Goal: Check status: Check status

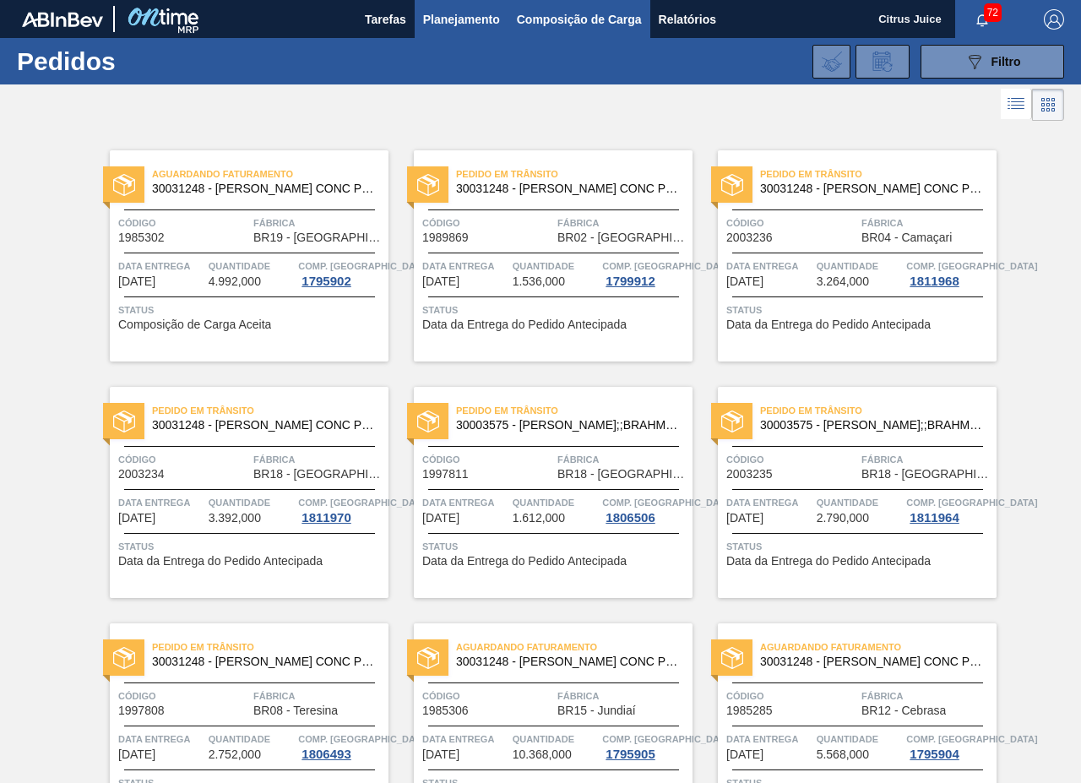
click at [594, 19] on span "Composição de Carga" at bounding box center [579, 19] width 125 height 20
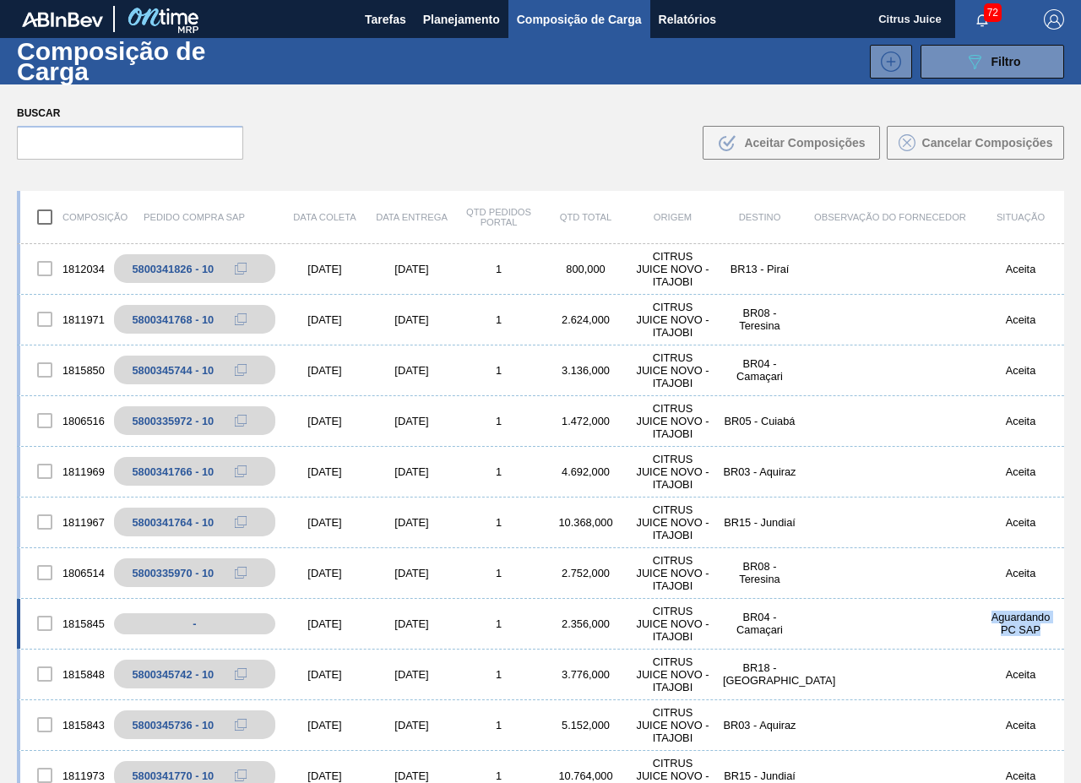
drag, startPoint x: 983, startPoint y: 614, endPoint x: 1039, endPoint y: 636, distance: 59.9
click at [1039, 636] on div "Aguardando PC SAP" at bounding box center [1020, 623] width 87 height 25
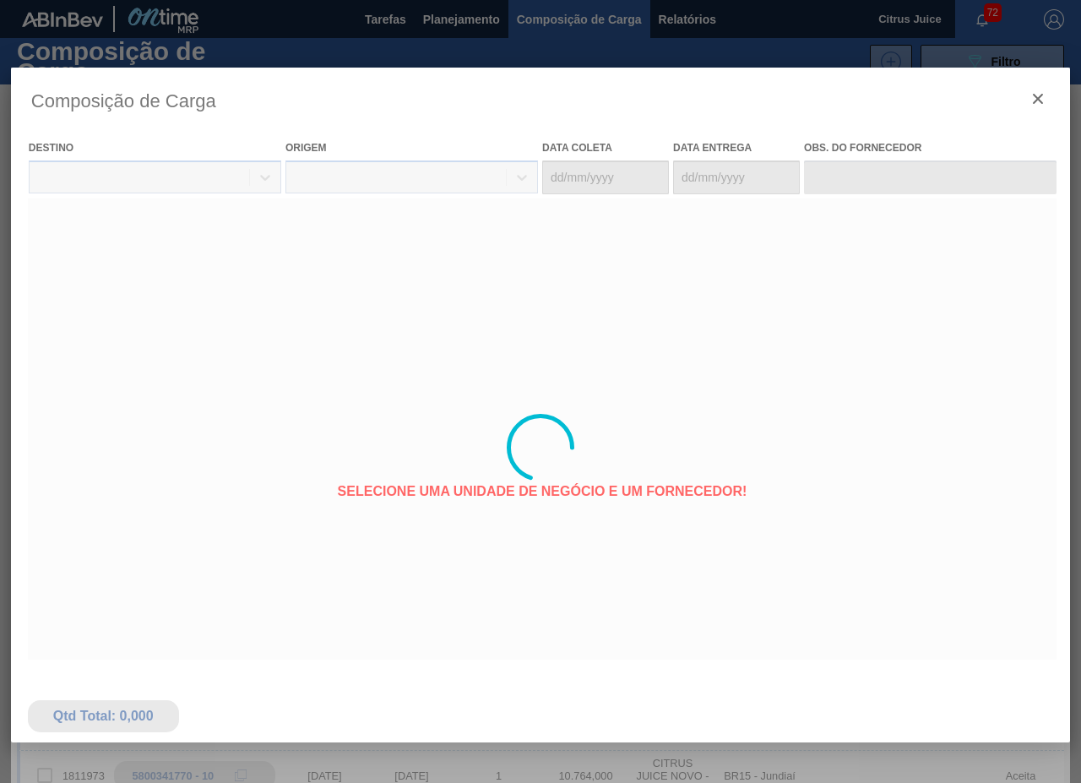
type coleta "[DATE]"
type entrega "[DATE]"
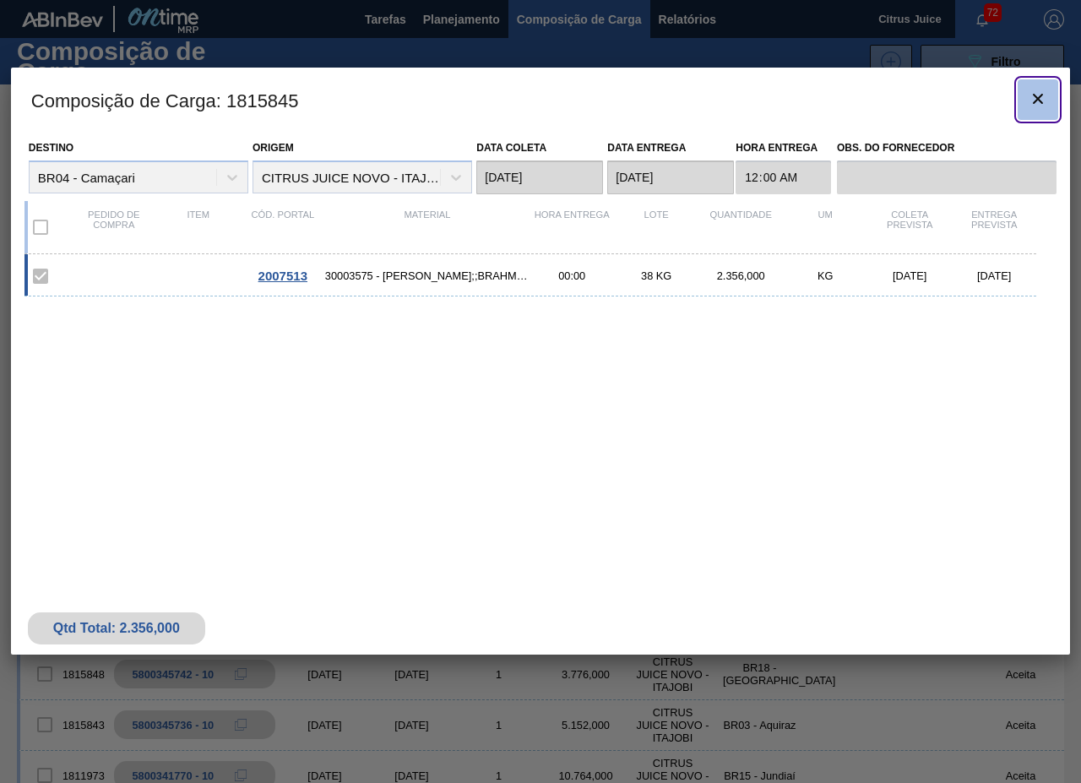
click at [1048, 91] on icon "botão de ícone" at bounding box center [1038, 99] width 20 height 20
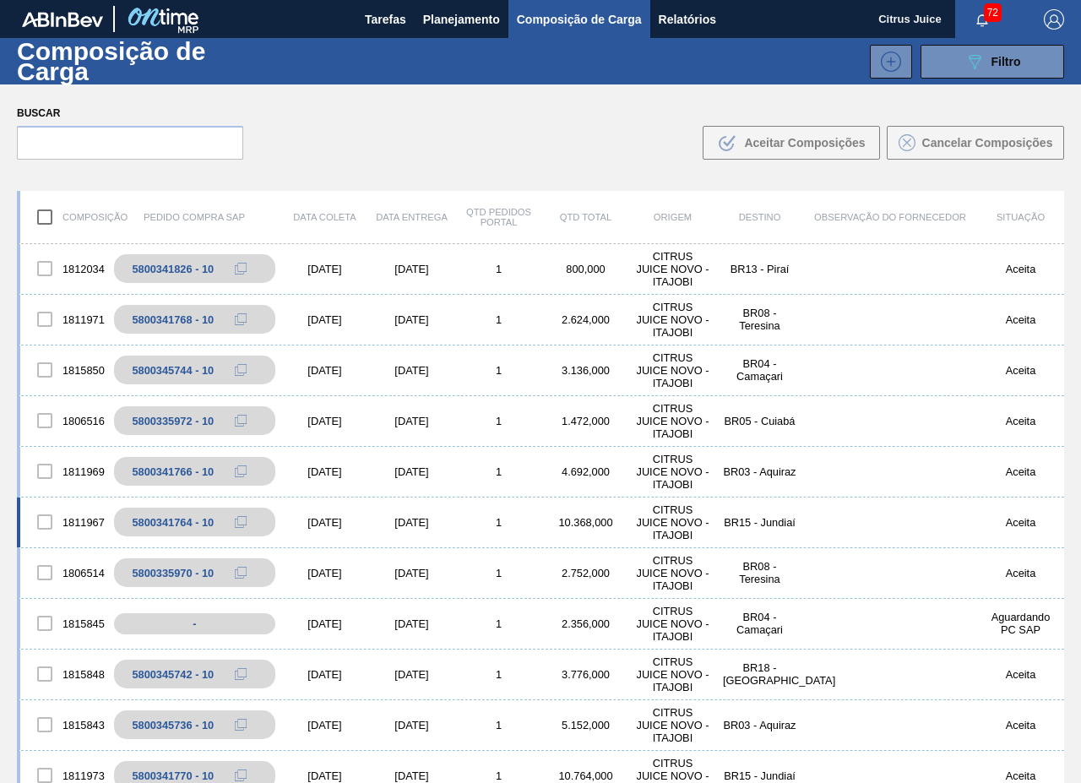
click at [932, 520] on div "1811967 5800341764 - 10 [DATE] [DATE] 1 10.368,000 CITRUS JUICE NOVO - ITAJOBI …" at bounding box center [540, 522] width 1047 height 51
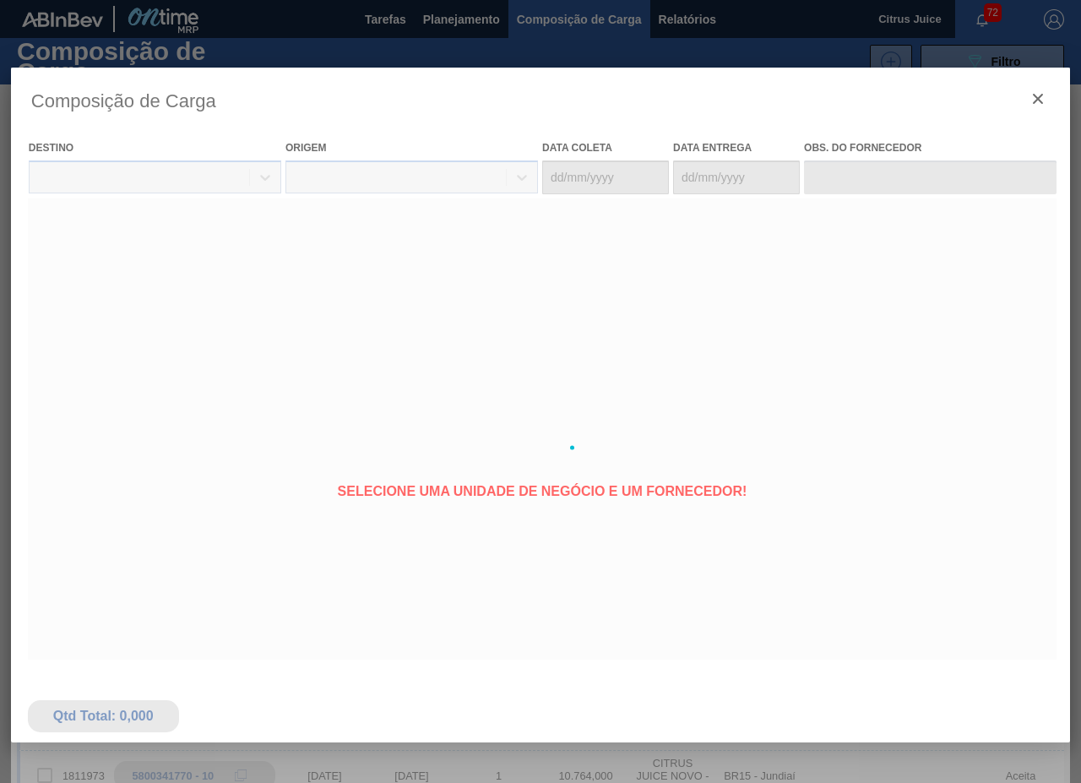
type coleta "[DATE]"
type entrega "[DATE]"
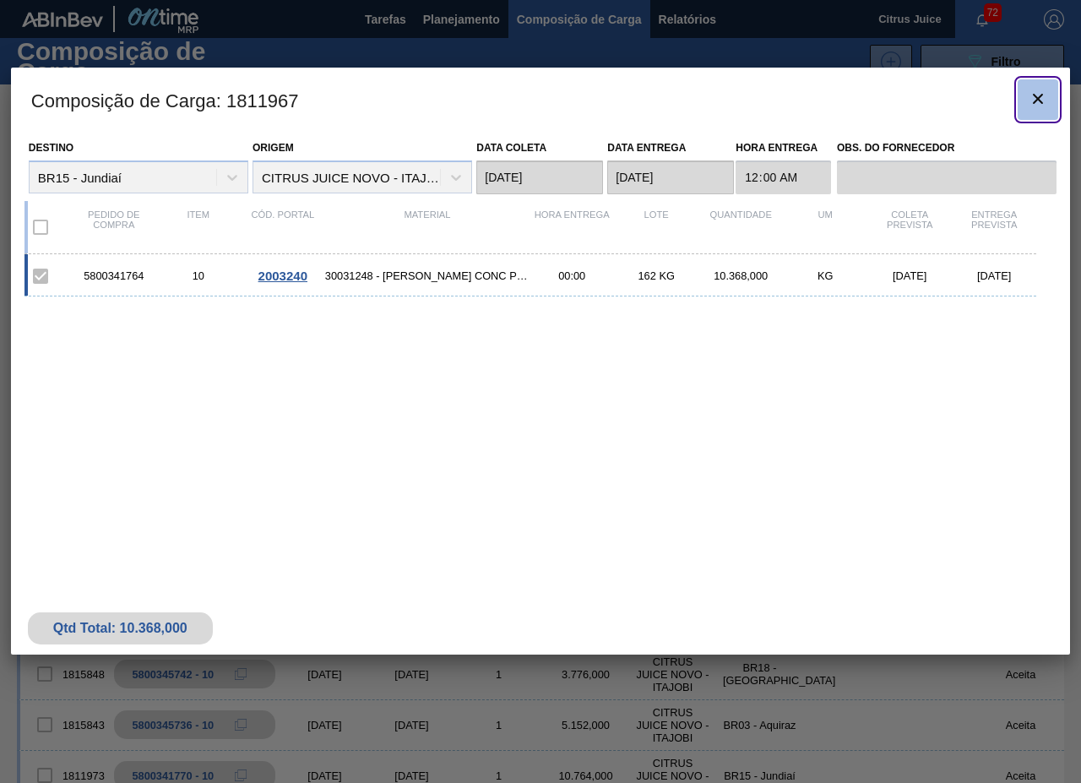
click at [1033, 95] on icon "botão de ícone" at bounding box center [1038, 99] width 20 height 20
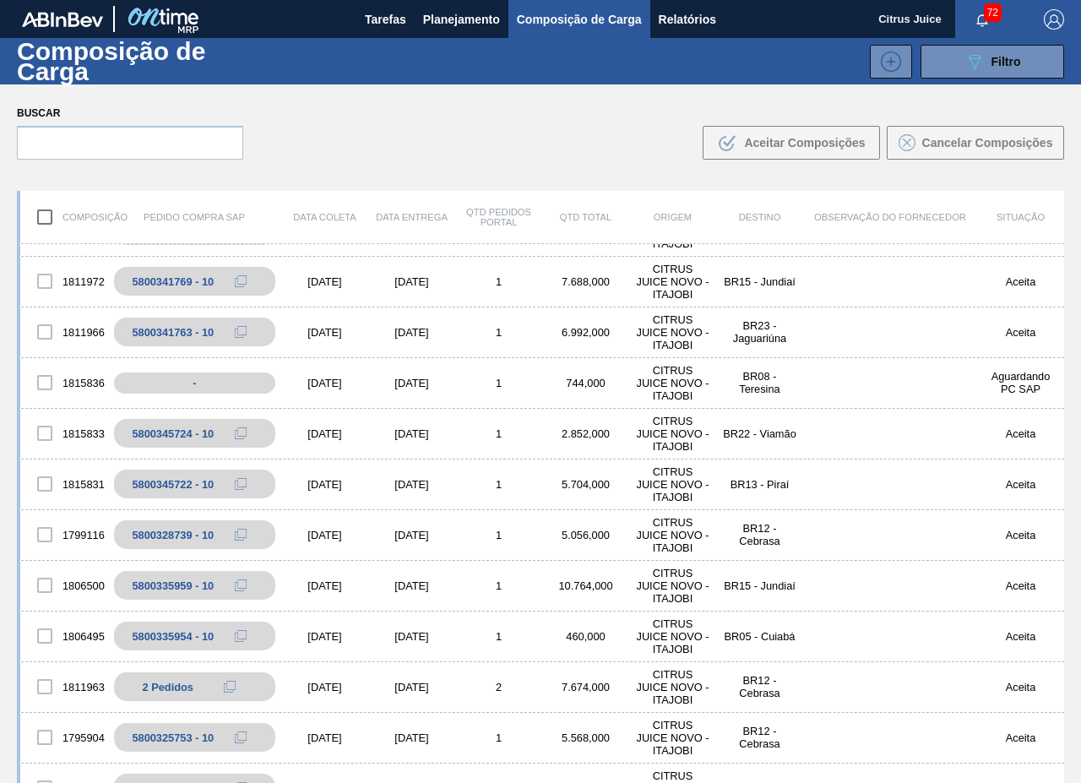
scroll to position [1013, 0]
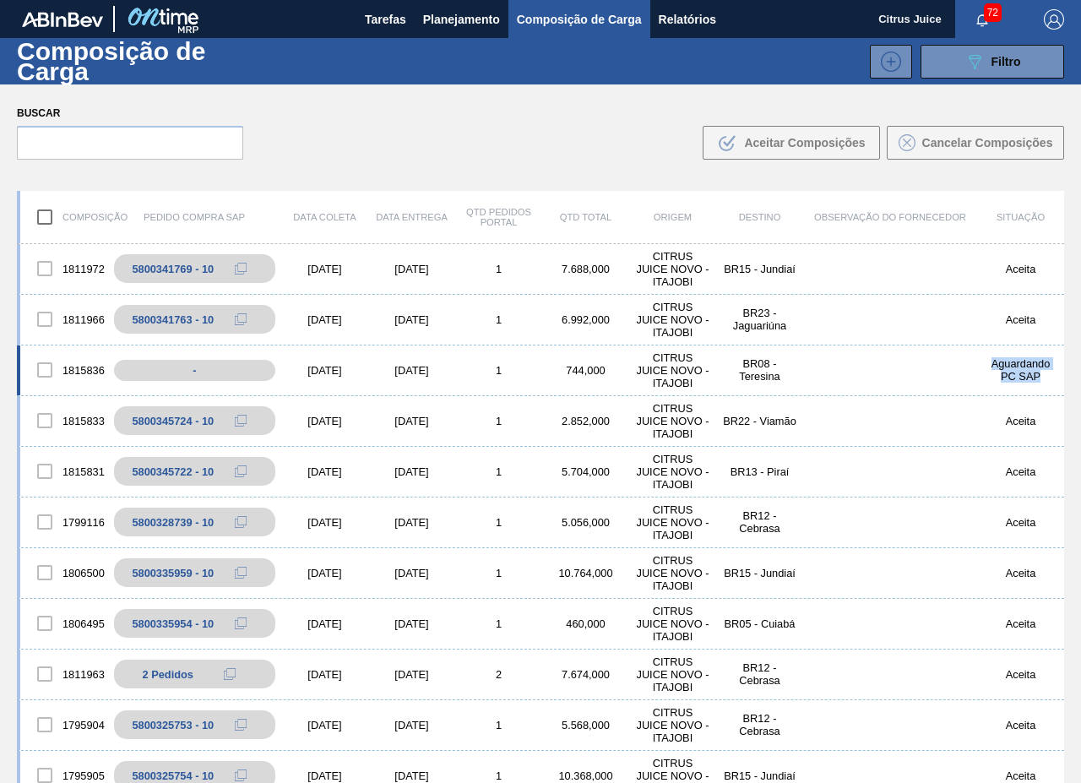
drag, startPoint x: 987, startPoint y: 361, endPoint x: 1036, endPoint y: 381, distance: 52.7
click at [1036, 381] on div "Aguardando PC SAP" at bounding box center [1020, 369] width 87 height 25
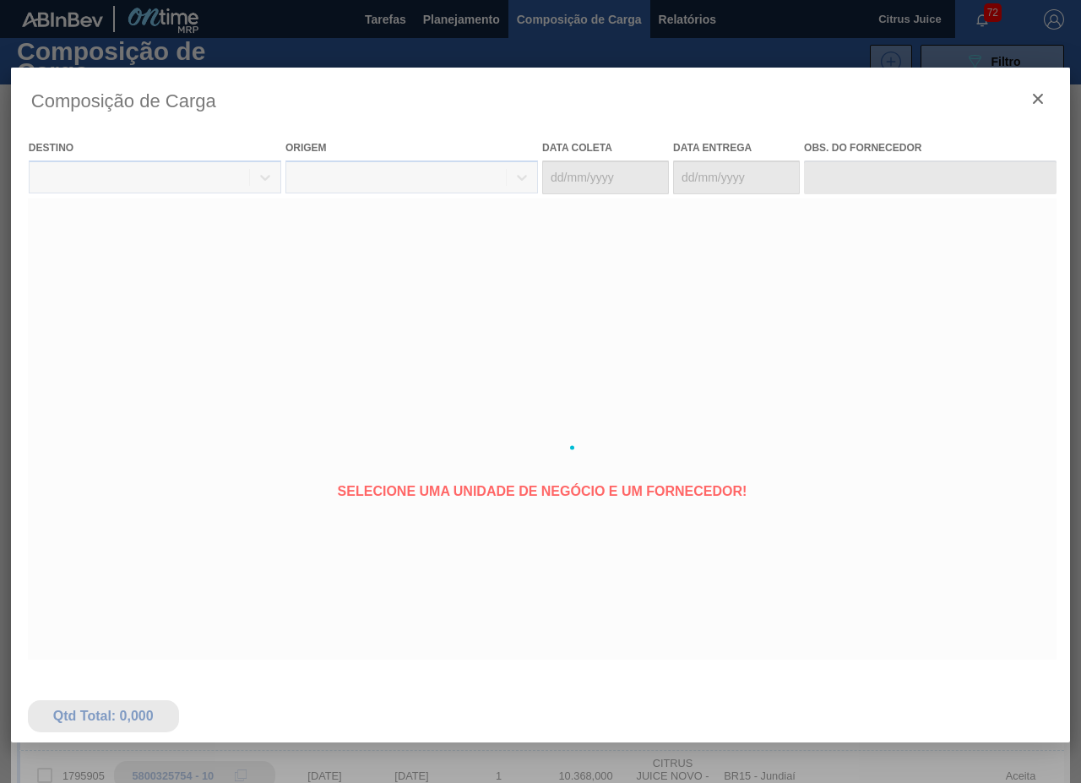
type coleta "[DATE]"
type entrega "[DATE]"
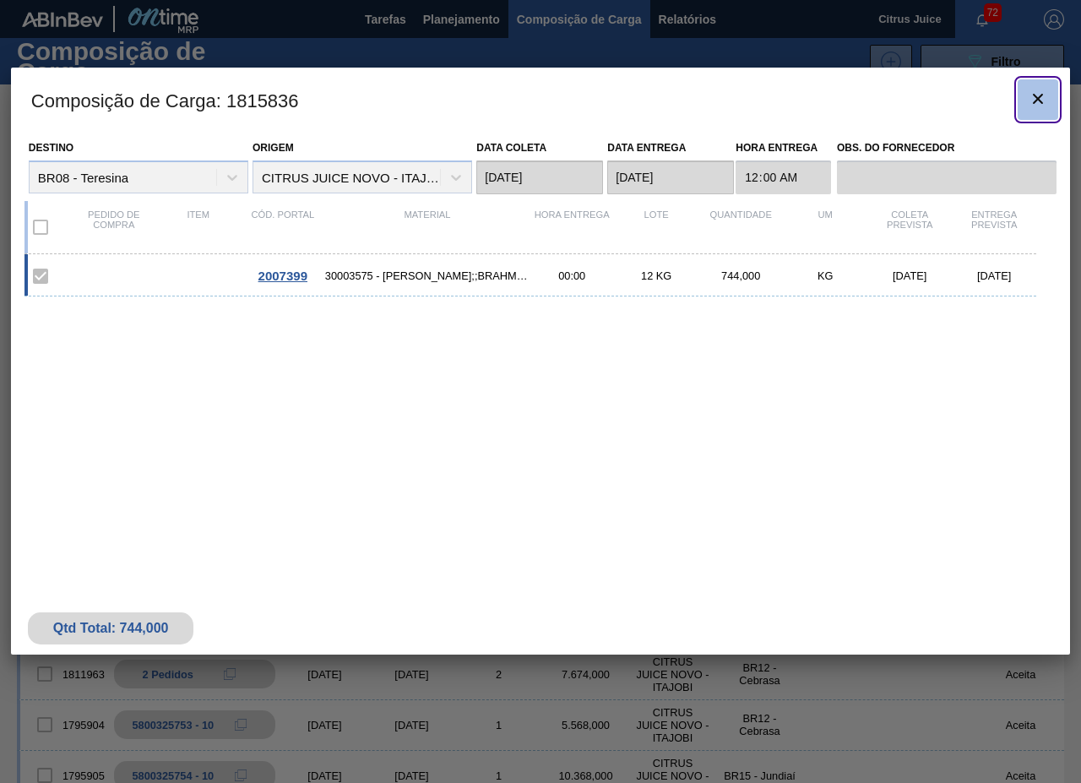
click at [1040, 106] on icon "botão de ícone" at bounding box center [1038, 99] width 20 height 20
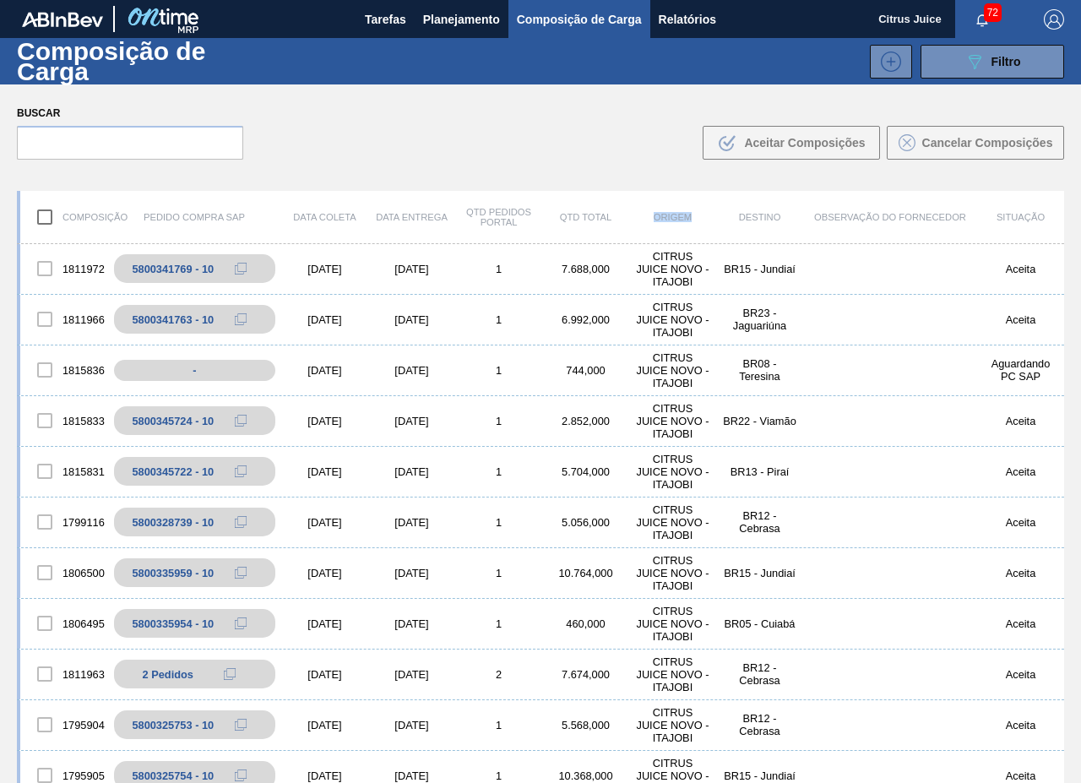
drag, startPoint x: 653, startPoint y: 217, endPoint x: 692, endPoint y: 220, distance: 39.8
click at [692, 220] on div "Origem" at bounding box center [672, 217] width 87 height 10
drag, startPoint x: 736, startPoint y: 214, endPoint x: 1045, endPoint y: 221, distance: 310.0
click at [1045, 221] on div "Composição Pedido Compra SAP Data [PERSON_NAME] Data entrega Qtd Pedidos Portal…" at bounding box center [540, 217] width 1047 height 53
click at [887, 188] on div "Composição Pedido Compra SAP Data [PERSON_NAME] Data entrega Qtd Pedidos Portal…" at bounding box center [540, 540] width 1081 height 728
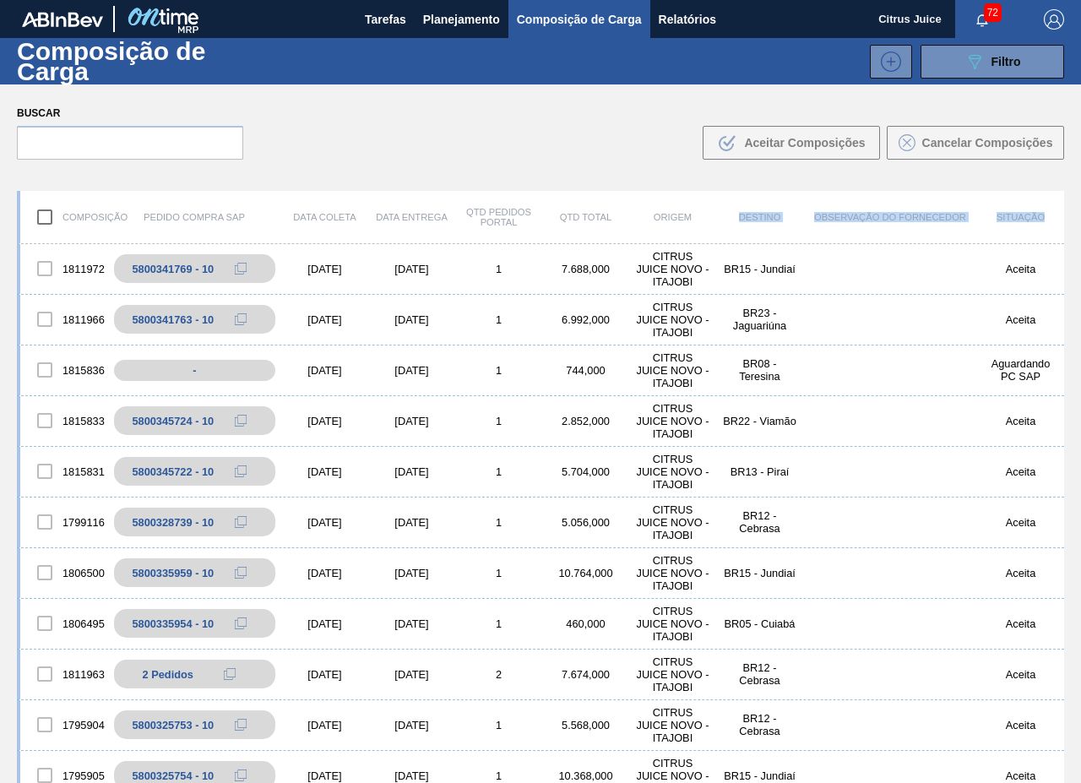
drag, startPoint x: 736, startPoint y: 217, endPoint x: 1044, endPoint y: 220, distance: 308.2
click at [1044, 220] on div "Composição Pedido Compra SAP Data [PERSON_NAME] Data entrega Qtd Pedidos Portal…" at bounding box center [540, 217] width 1047 height 53
click at [968, 182] on div "Composição Pedido Compra SAP Data [PERSON_NAME] Data entrega Qtd Pedidos Portal…" at bounding box center [540, 540] width 1081 height 728
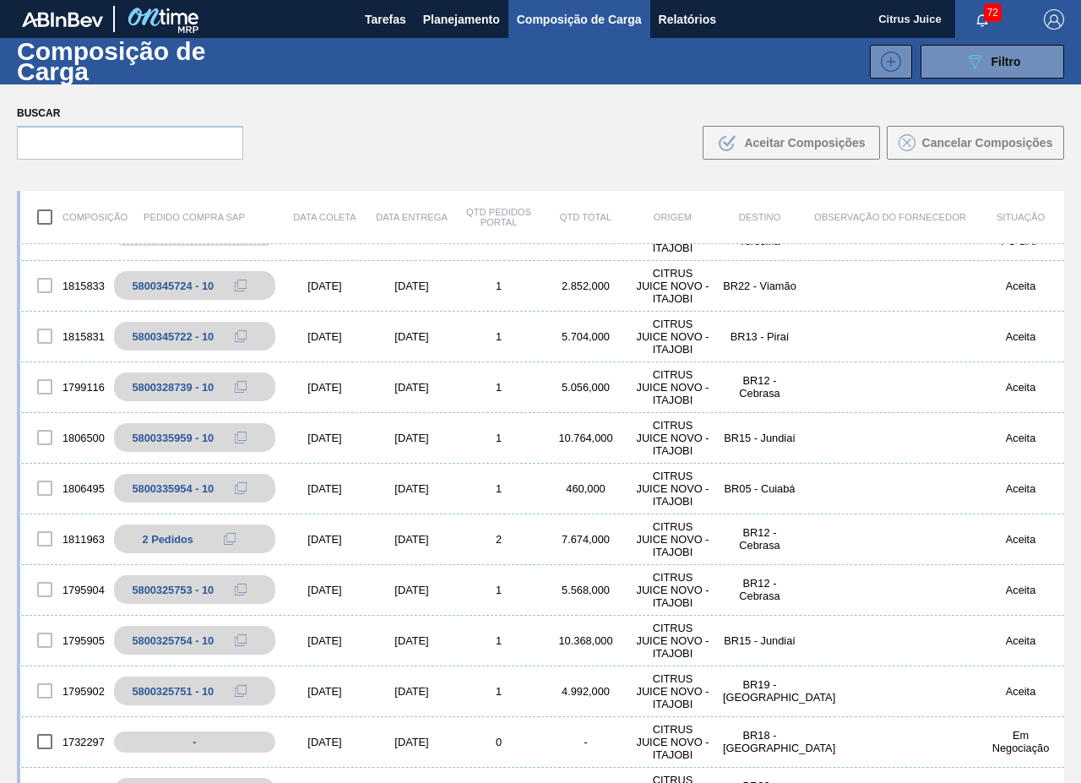
scroll to position [1520, 0]
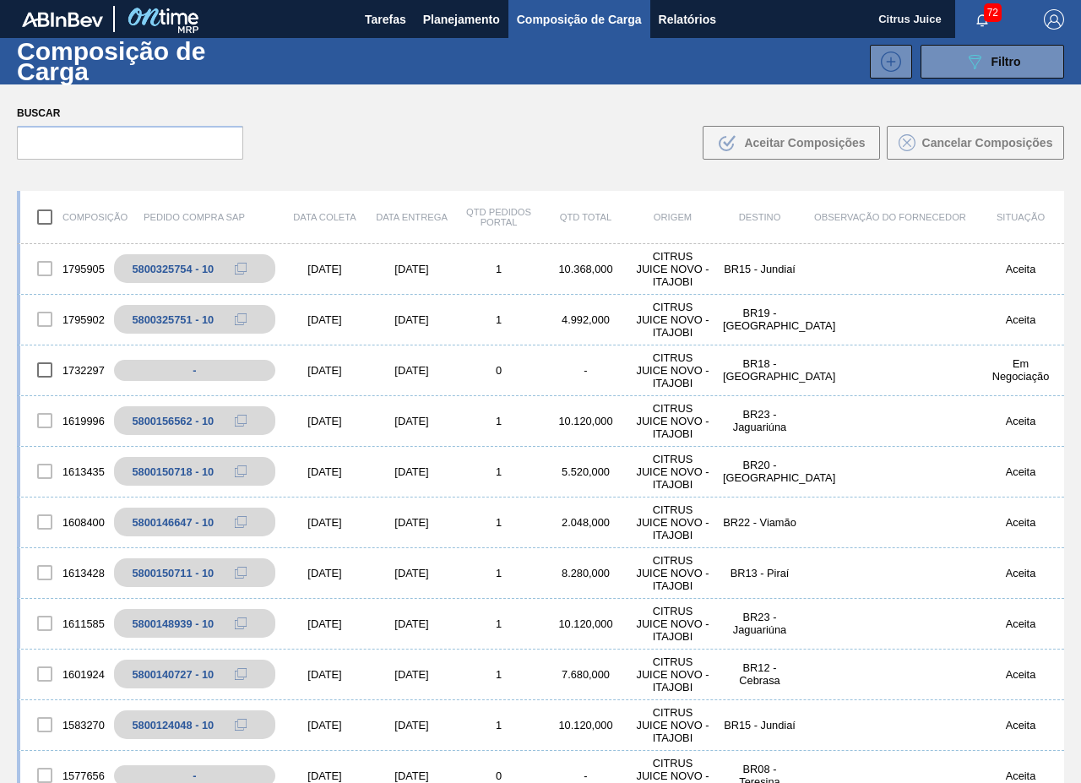
click at [1065, 295] on div "Composição Pedido Compra SAP Data [PERSON_NAME] Data entrega Qtd Pedidos Portal…" at bounding box center [540, 540] width 1081 height 728
